Goal: Information Seeking & Learning: Learn about a topic

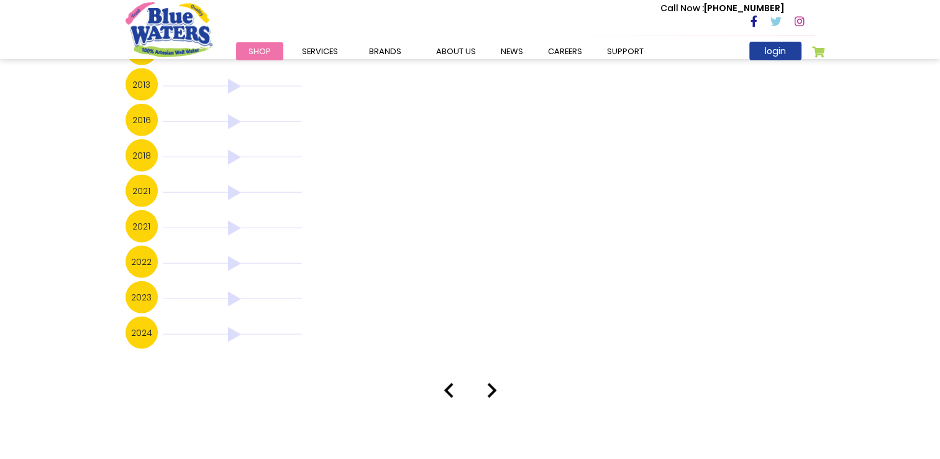
scroll to position [2818, 0]
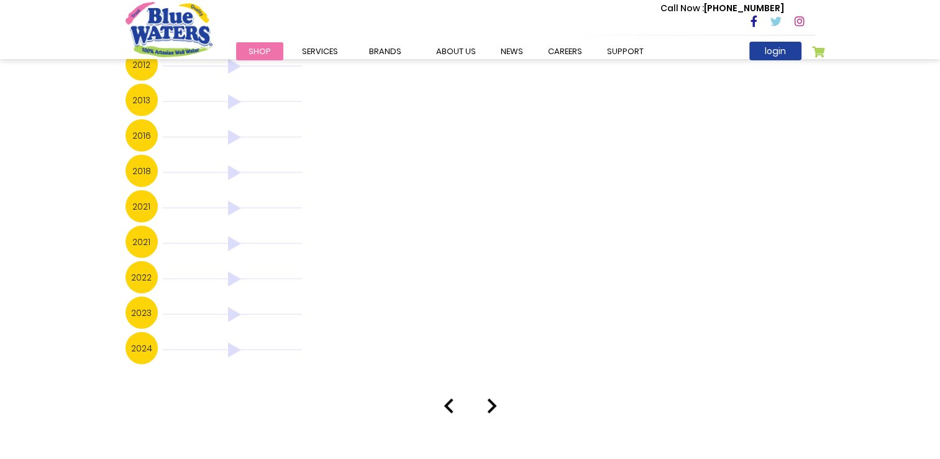
click at [229, 342] on img at bounding box center [232, 349] width 139 height 15
click at [148, 332] on h3 "2024" at bounding box center [142, 348] width 32 height 32
click at [490, 398] on img at bounding box center [492, 405] width 10 height 15
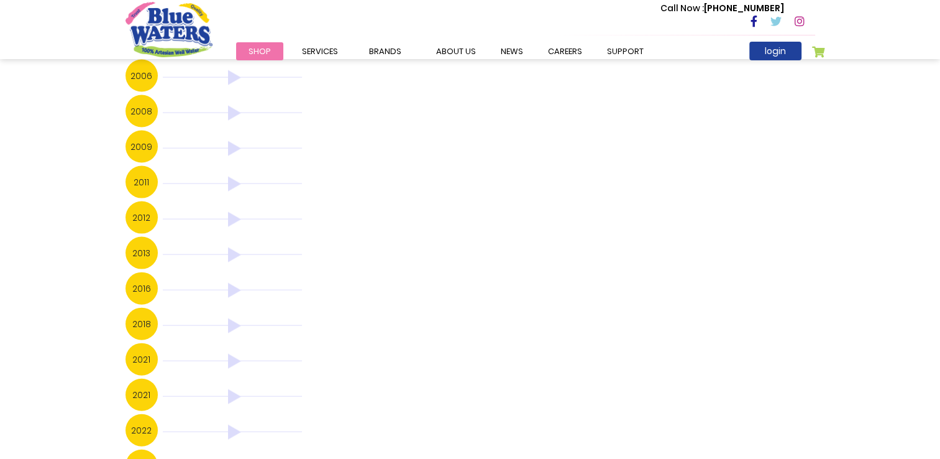
scroll to position [2445, 0]
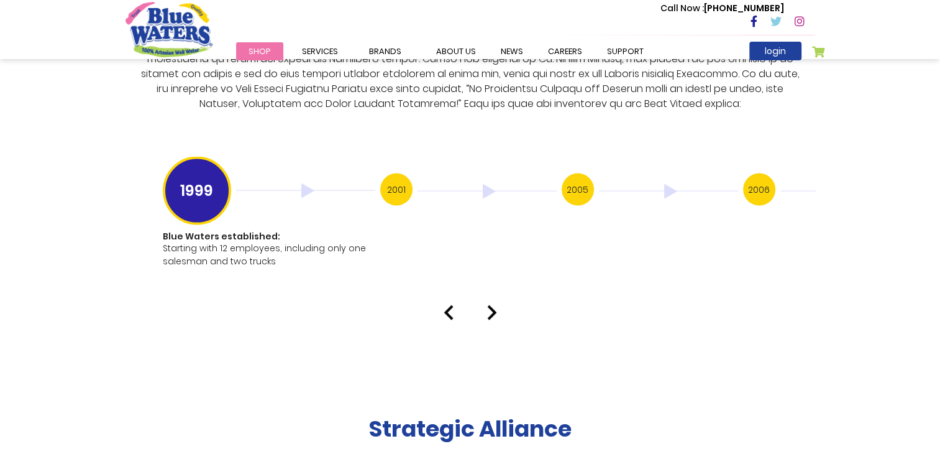
click at [487, 305] on img at bounding box center [492, 312] width 10 height 15
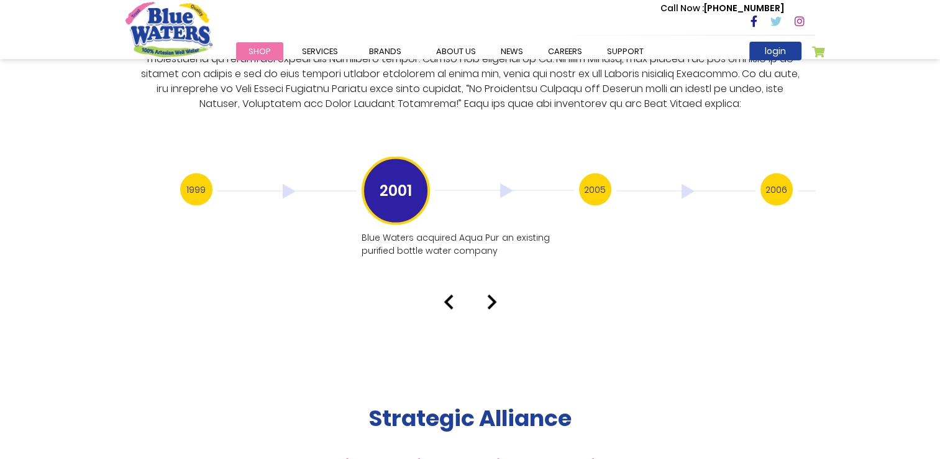
click at [494, 295] on img at bounding box center [492, 302] width 10 height 15
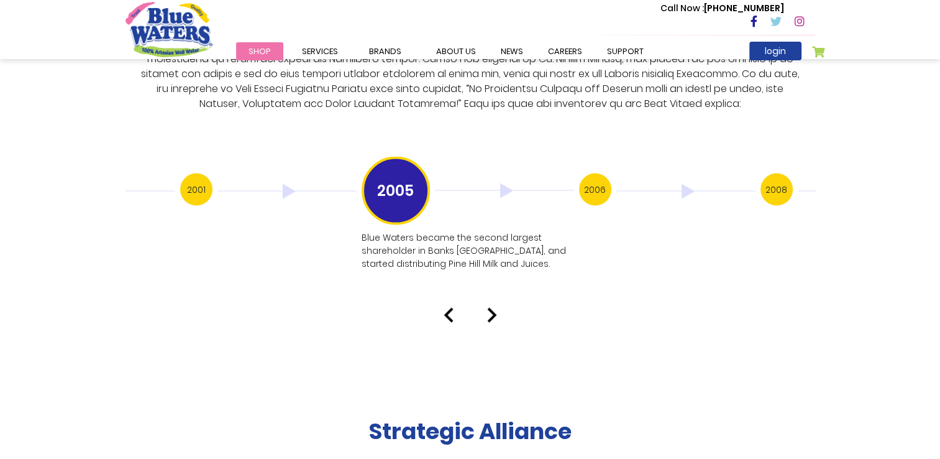
click at [487, 308] on img at bounding box center [492, 315] width 10 height 15
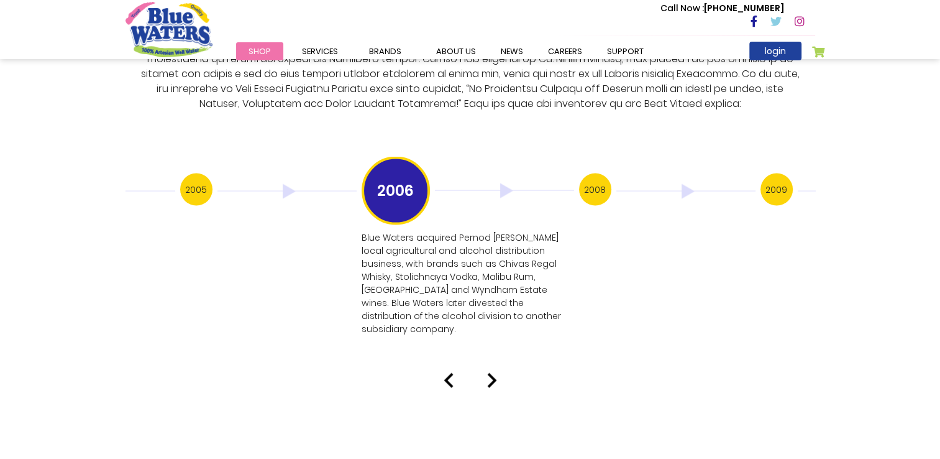
click at [490, 373] on img at bounding box center [492, 380] width 10 height 15
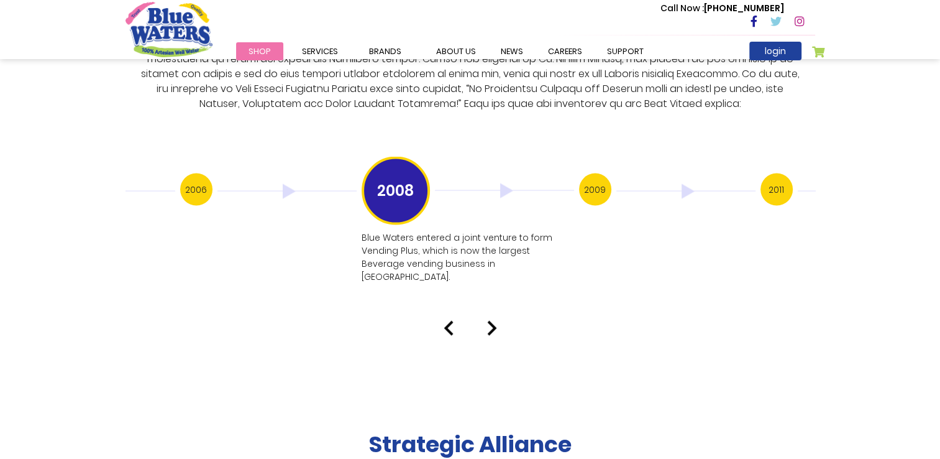
scroll to position [2488, 0]
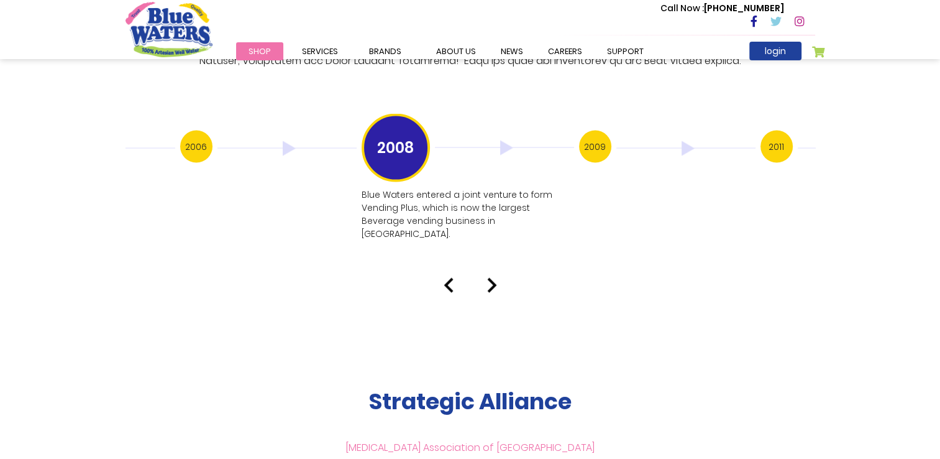
click at [492, 278] on img at bounding box center [492, 285] width 10 height 15
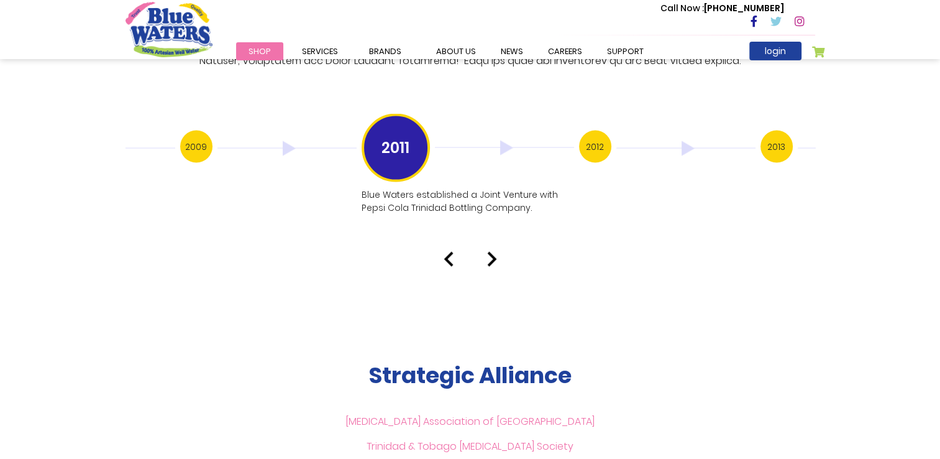
click at [489, 252] on img at bounding box center [492, 259] width 10 height 15
click at [490, 252] on img at bounding box center [492, 259] width 10 height 15
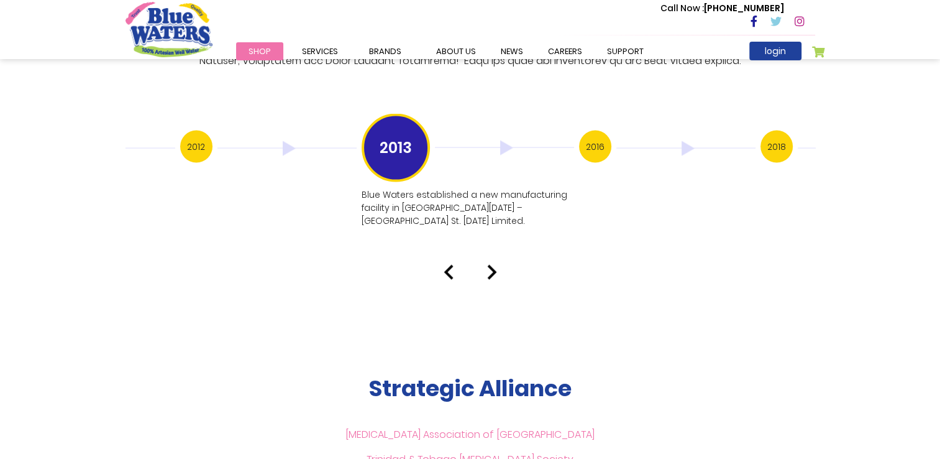
click at [490, 265] on img at bounding box center [492, 272] width 10 height 15
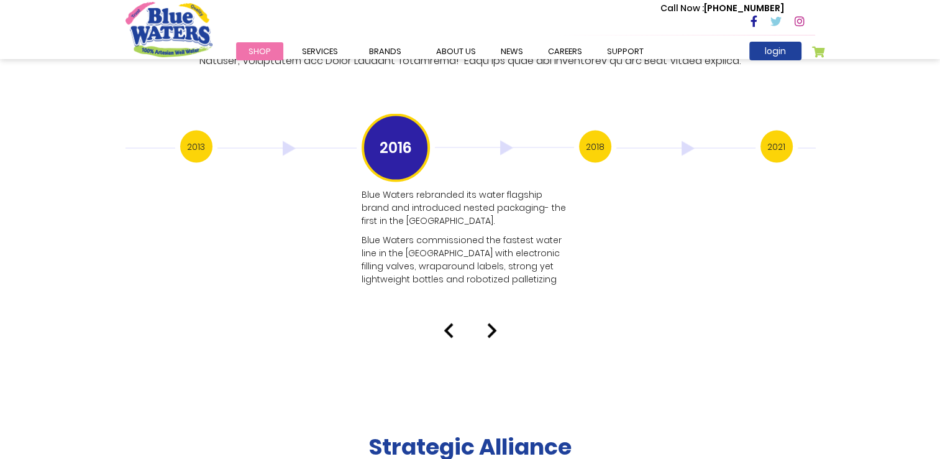
click at [490, 323] on img at bounding box center [492, 330] width 10 height 15
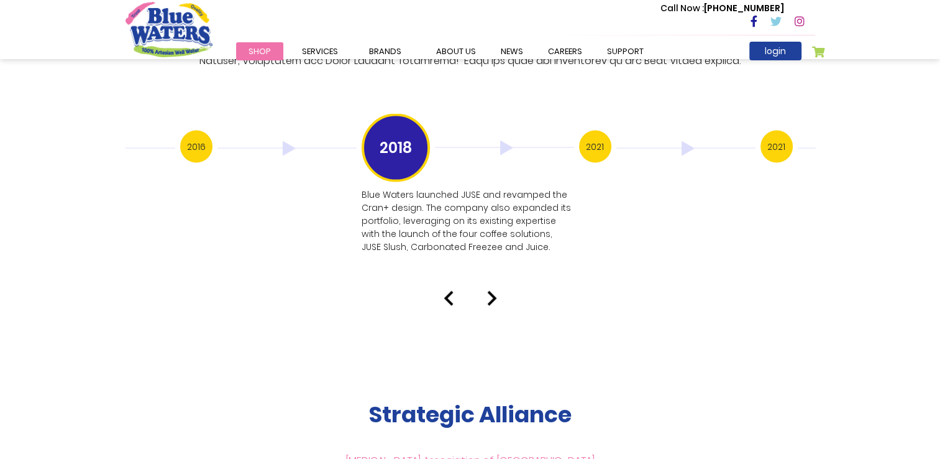
click at [496, 291] on img at bounding box center [492, 298] width 10 height 15
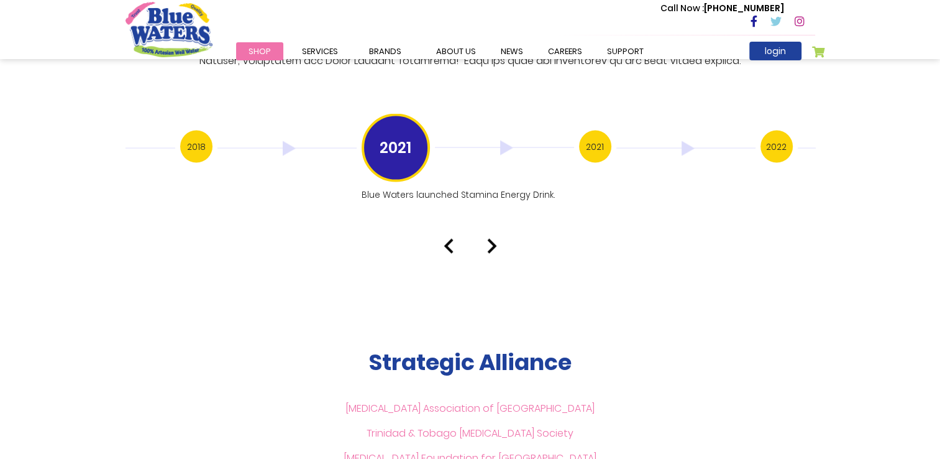
click at [495, 239] on img at bounding box center [492, 246] width 10 height 15
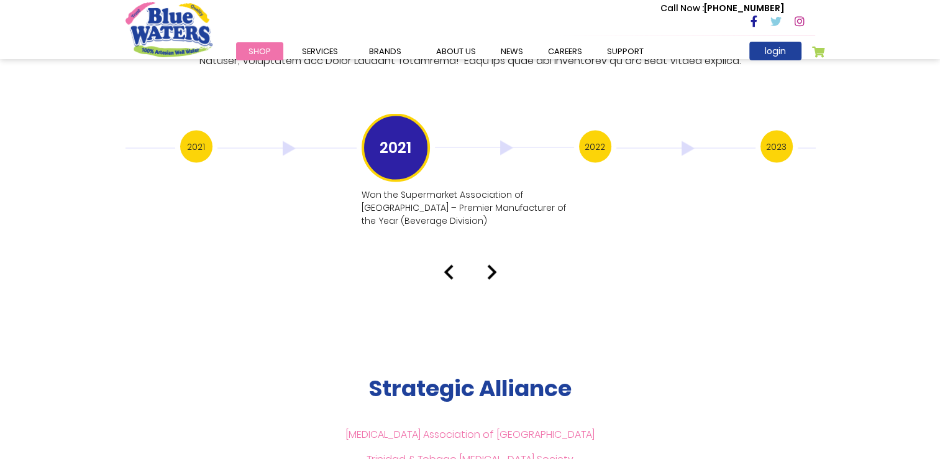
click at [495, 265] on img at bounding box center [492, 272] width 10 height 15
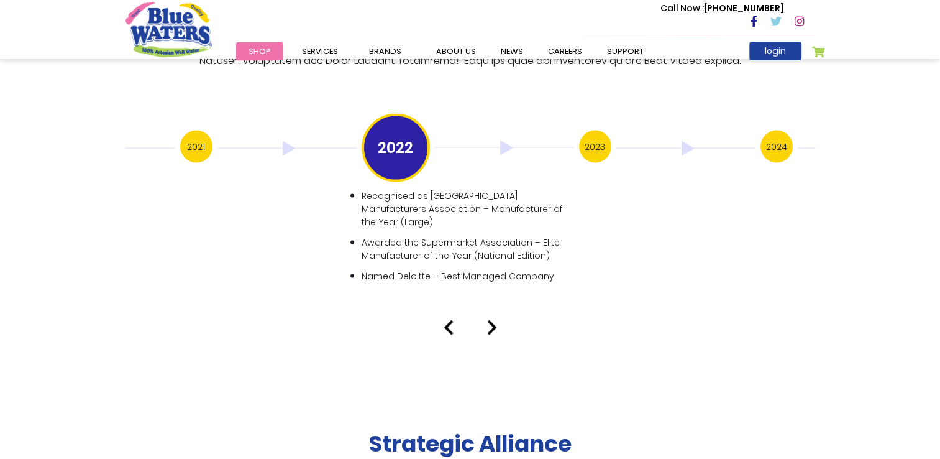
click at [490, 320] on img at bounding box center [492, 327] width 10 height 15
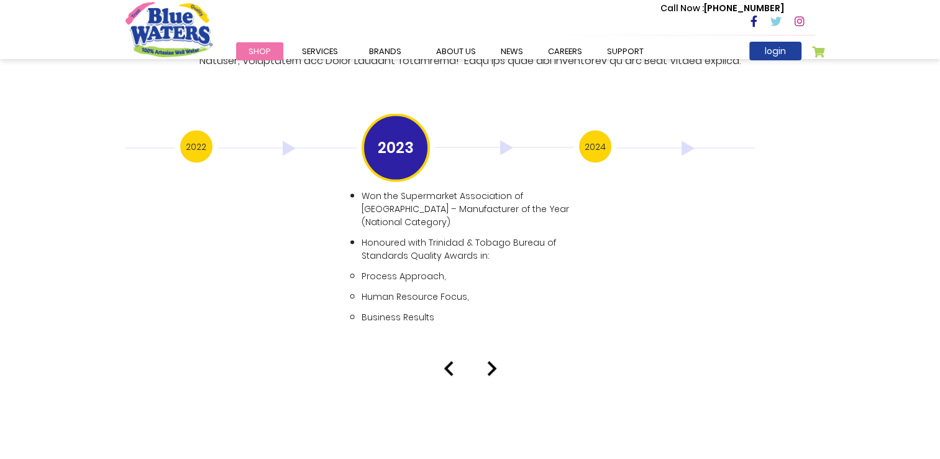
click at [492, 361] on img at bounding box center [492, 368] width 10 height 15
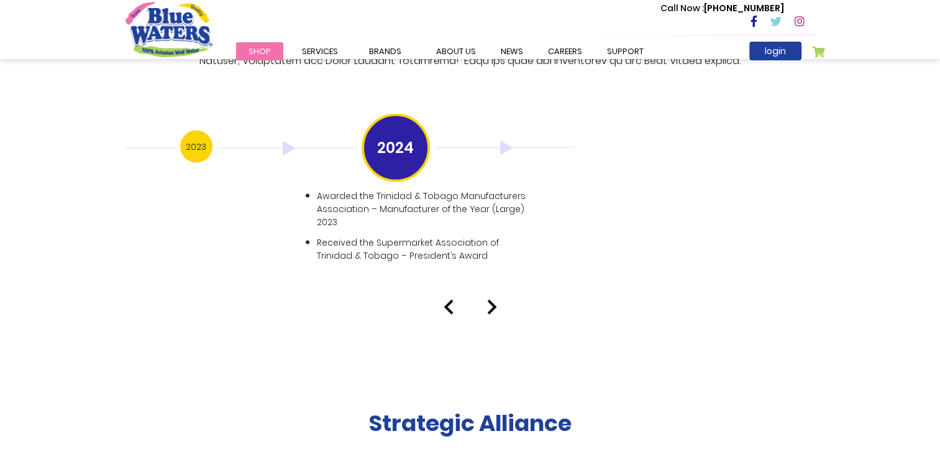
click at [490, 300] on img at bounding box center [492, 307] width 10 height 15
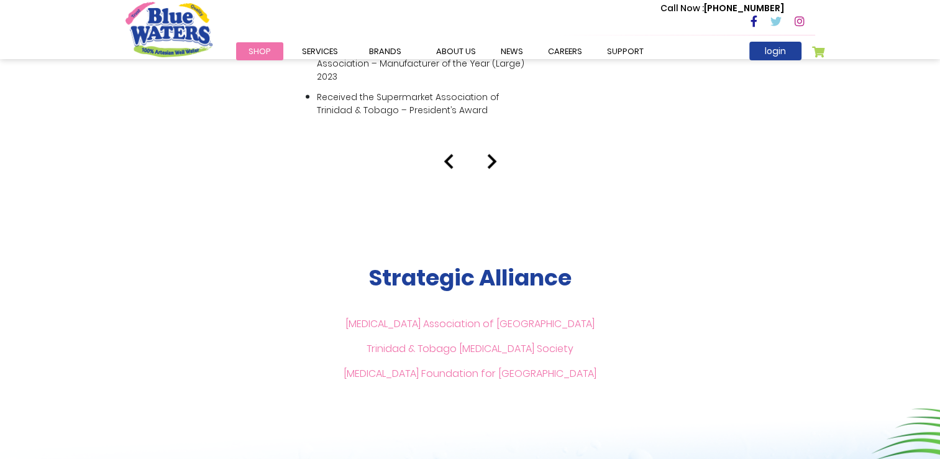
scroll to position [2612, 0]
